Goal: Information Seeking & Learning: Check status

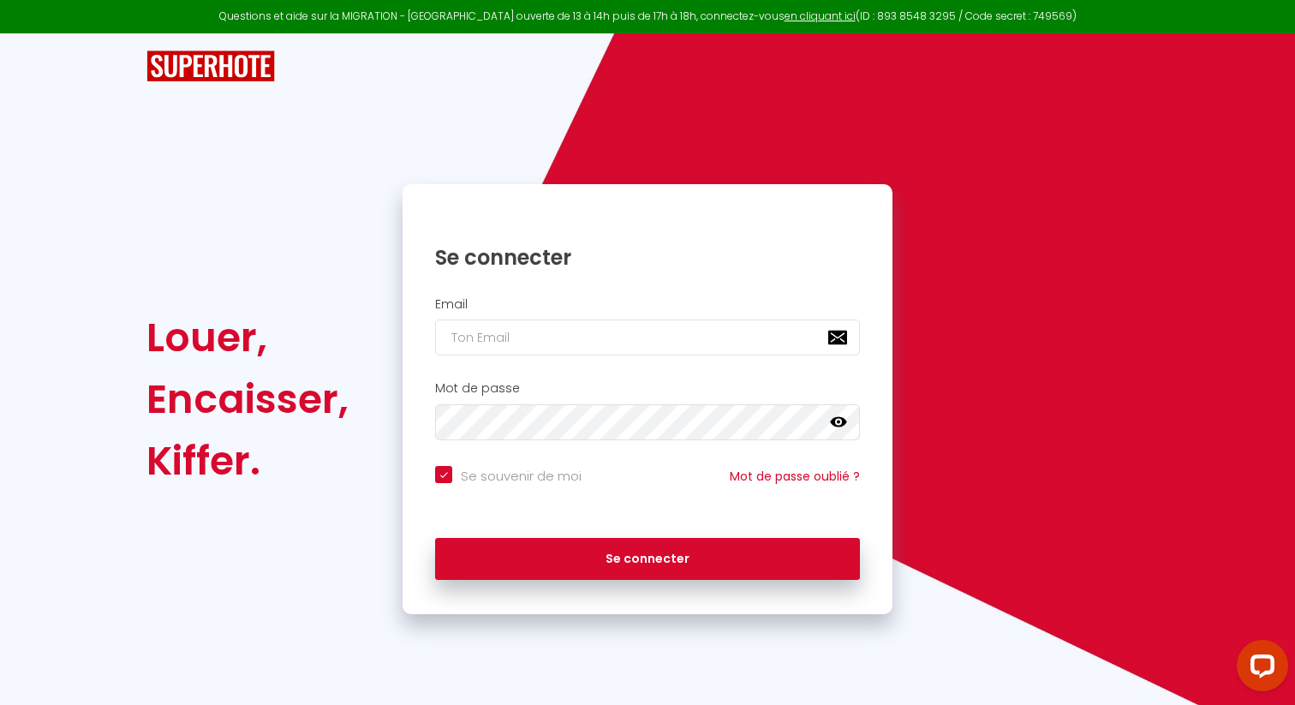
click at [542, 356] on div "Email" at bounding box center [648, 331] width 490 height 85
click at [547, 332] on input "email" at bounding box center [647, 338] width 425 height 36
type input "[EMAIL_ADDRESS][DOMAIN_NAME]"
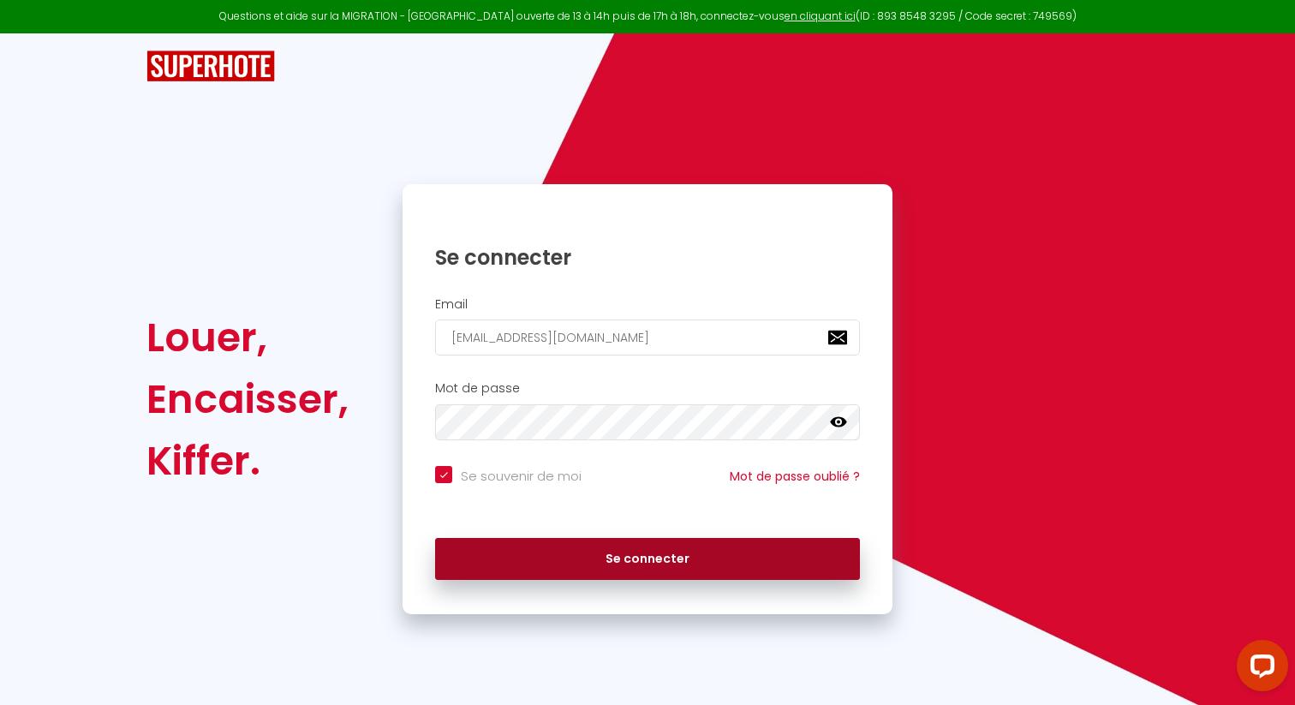
click at [661, 556] on button "Se connecter" at bounding box center [647, 559] width 425 height 43
checkbox input "true"
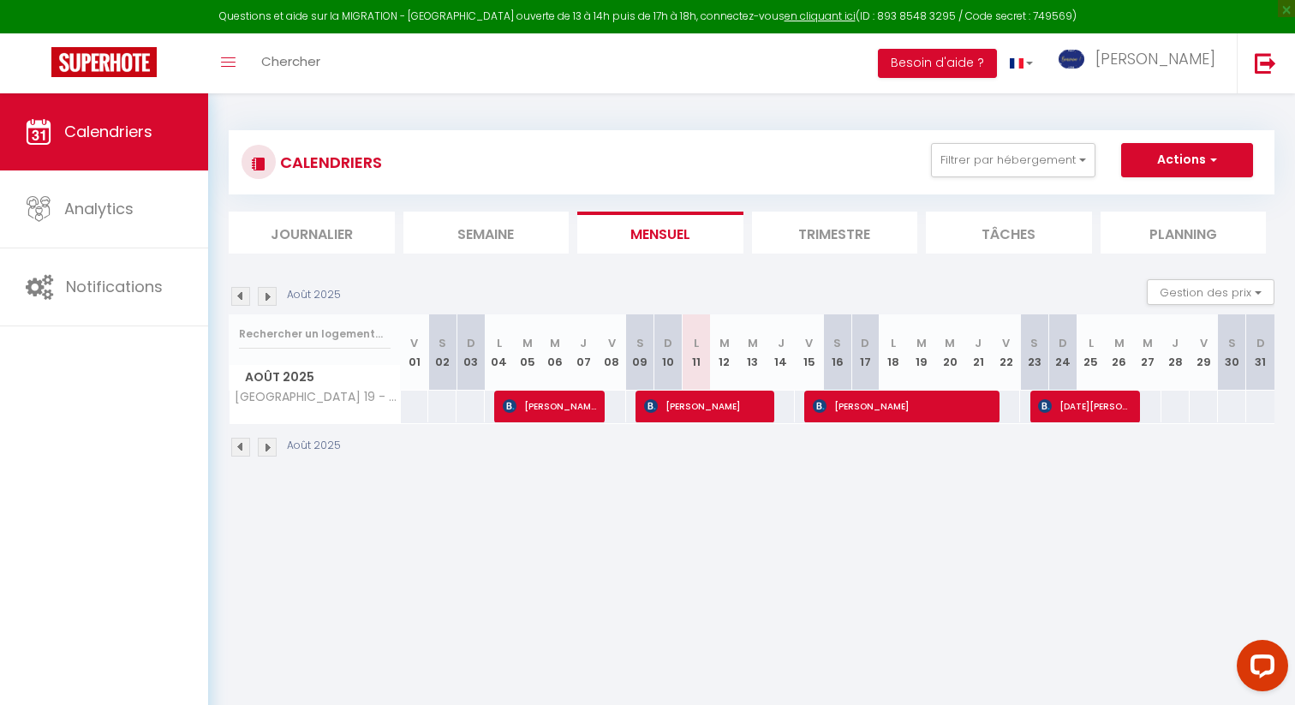
click at [824, 240] on li "Trimestre" at bounding box center [835, 233] width 166 height 42
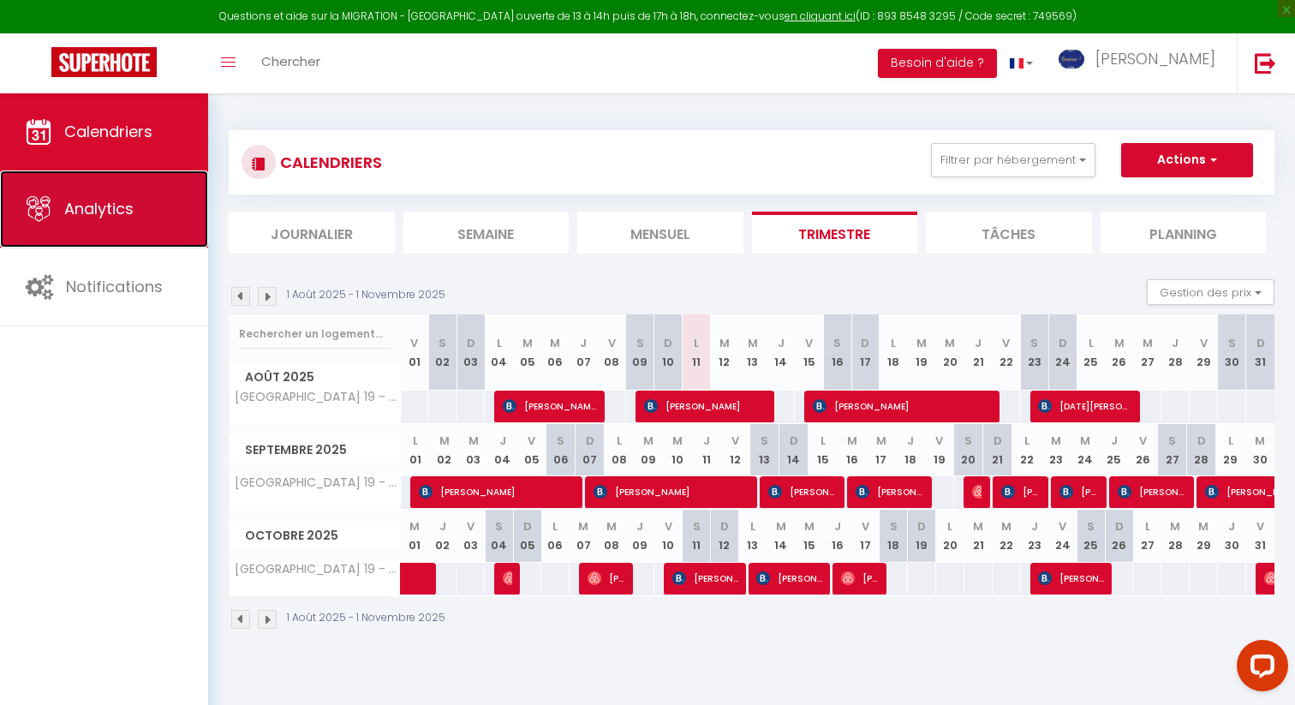
click at [94, 196] on link "Analytics" at bounding box center [104, 208] width 208 height 77
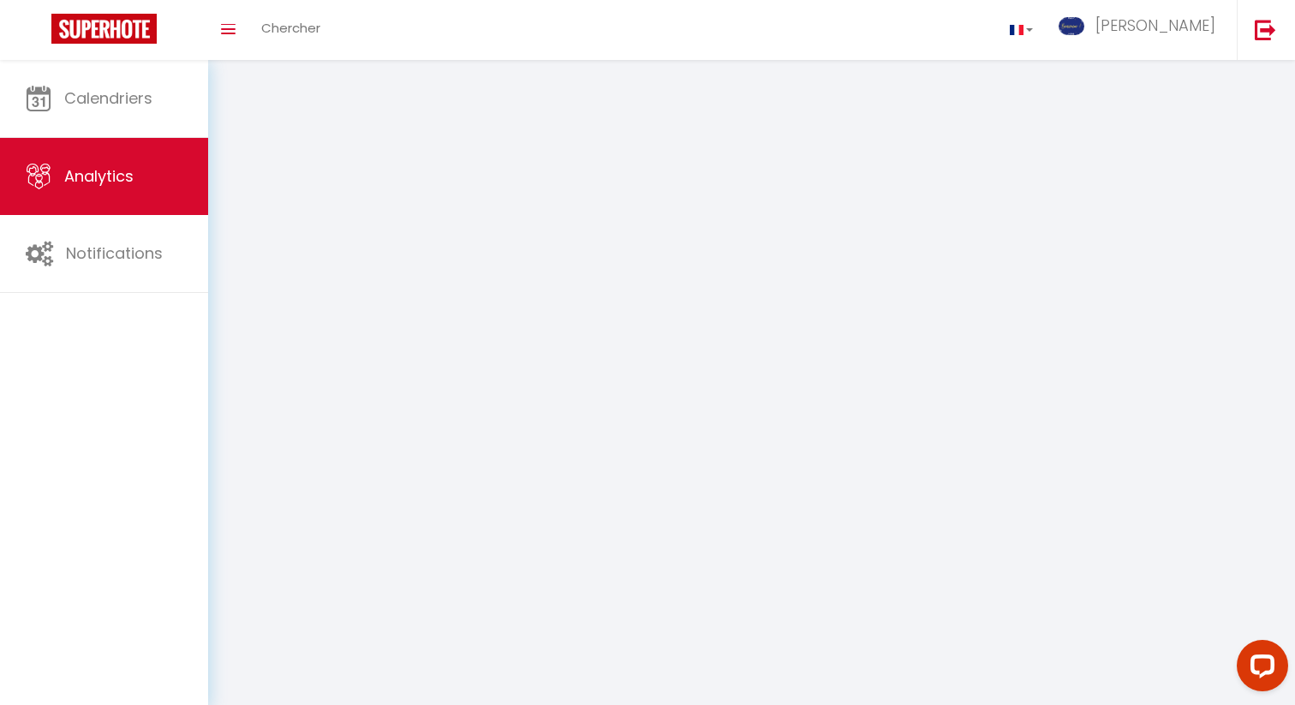
select select "2025"
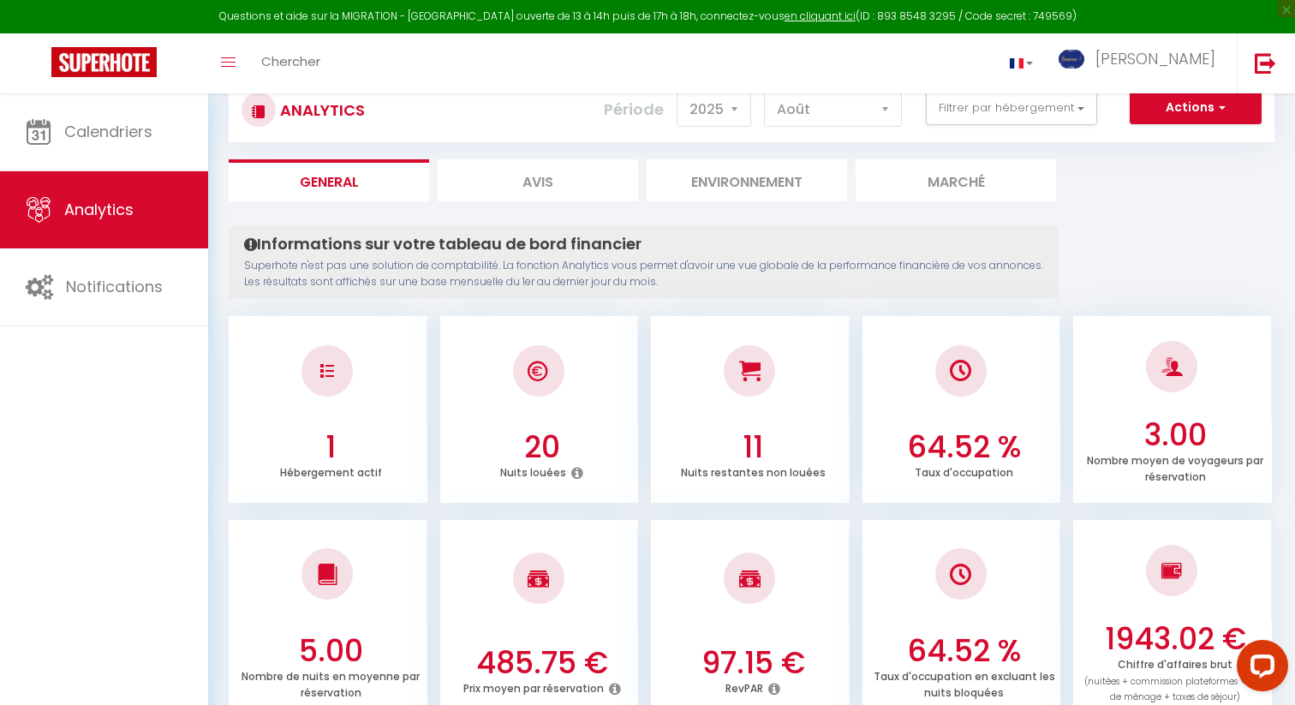
scroll to position [53, 0]
click at [732, 110] on select "2014 2015 2016 2017 2018 2019 2020 2021 2022 2023 2024 2025 2026 2027" at bounding box center [714, 109] width 75 height 34
click at [824, 110] on select "[PERSON_NAME] Mars [PERSON_NAME] Juin Juillet Août Septembre Octobre Novembre D…" at bounding box center [833, 109] width 138 height 34
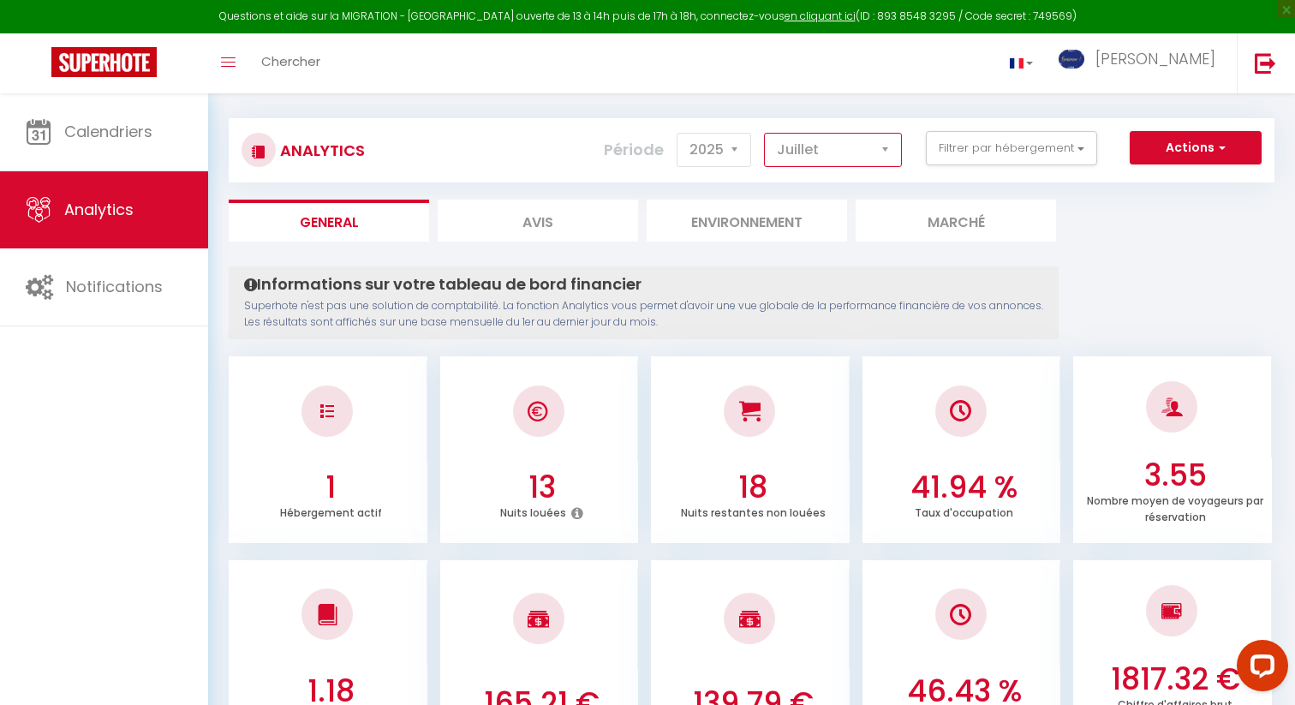
scroll to position [0, 0]
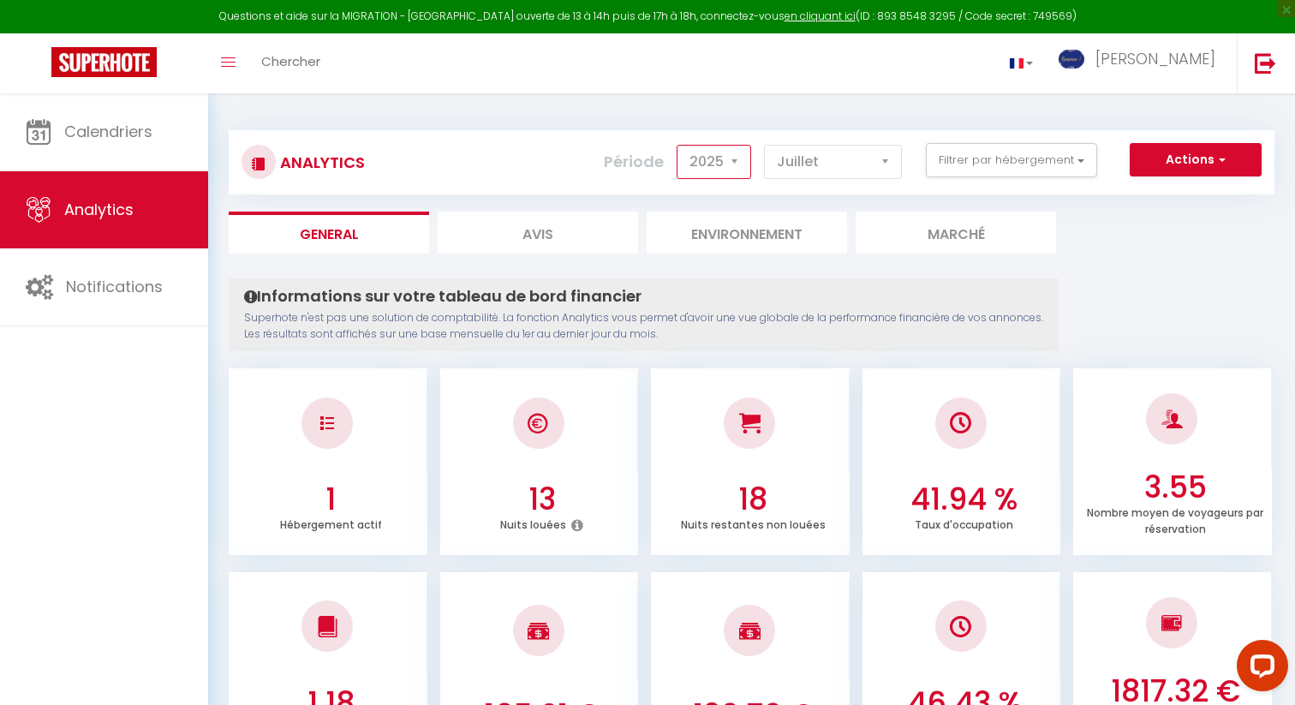
click at [731, 159] on select "2014 2015 2016 2017 2018 2019 2020 2021 2022 2023 2024 2025 2026 2027" at bounding box center [714, 162] width 75 height 34
click at [826, 162] on select "[PERSON_NAME] Mars [PERSON_NAME] Juin Juillet Août Septembre Octobre Novembre D…" at bounding box center [833, 162] width 138 height 34
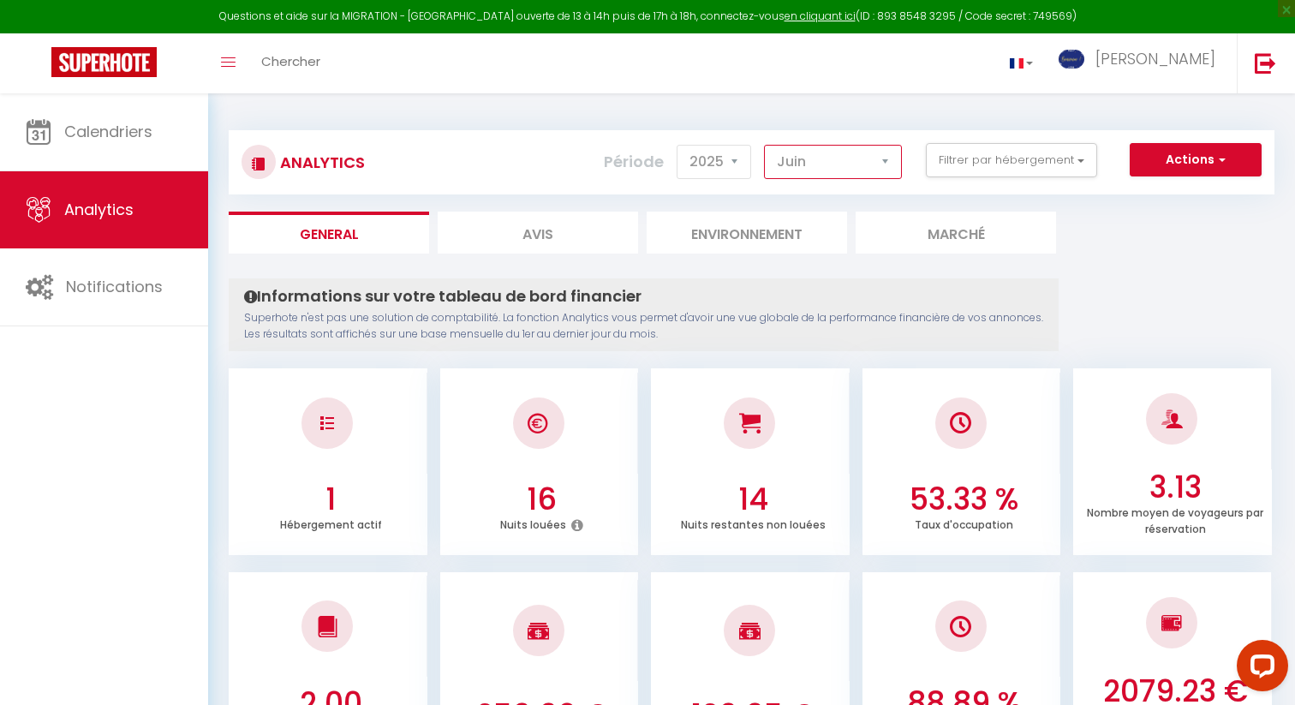
click at [837, 160] on select "[PERSON_NAME] Mars [PERSON_NAME] Juin Juillet Août Septembre Octobre Novembre D…" at bounding box center [833, 162] width 138 height 34
click at [841, 158] on select "[PERSON_NAME] Mars [PERSON_NAME] Juin Juillet Août Septembre Octobre Novembre D…" at bounding box center [833, 162] width 138 height 34
select select "9"
